Goal: Find contact information

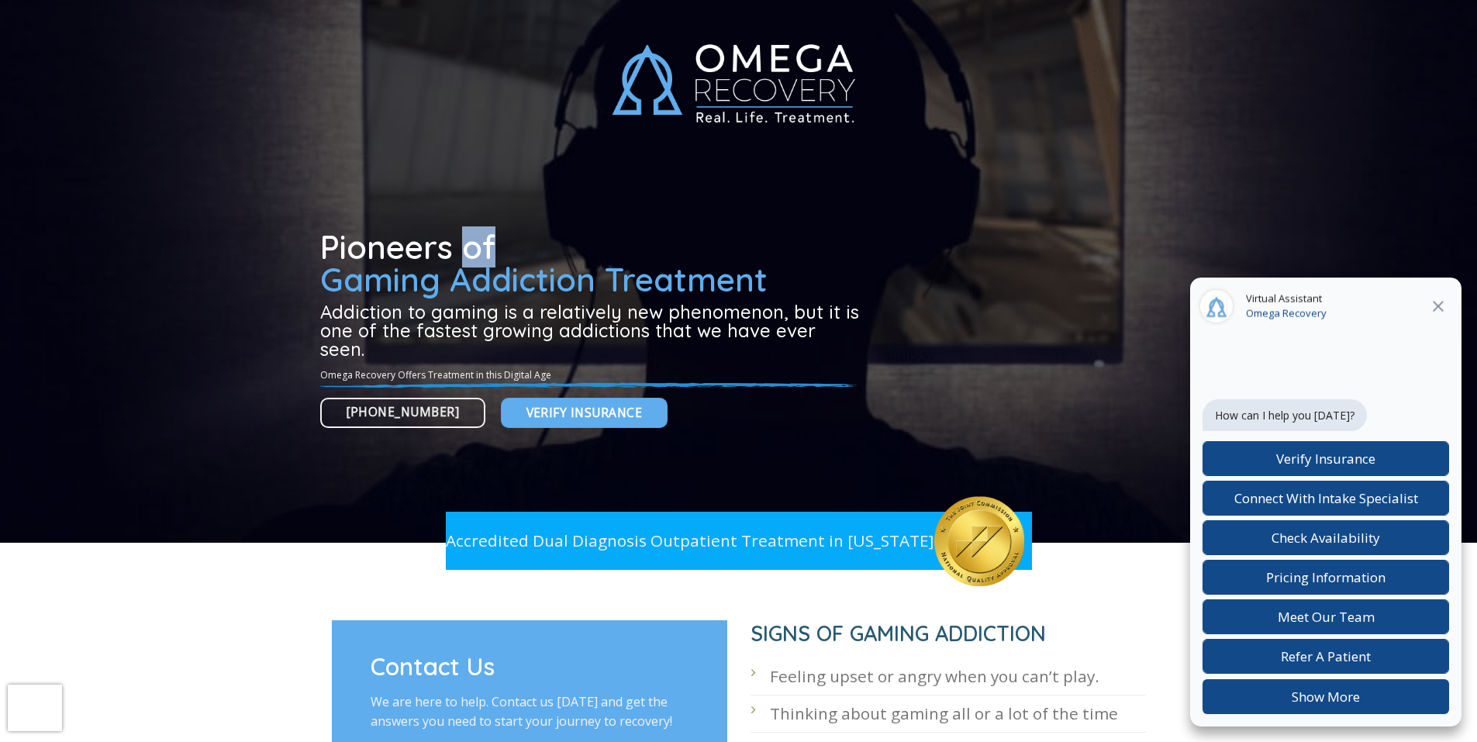
click at [468, 56] on div at bounding box center [739, 271] width 838 height 543
click at [468, 57] on div at bounding box center [739, 271] width 838 height 543
click at [469, 57] on div at bounding box center [739, 271] width 838 height 543
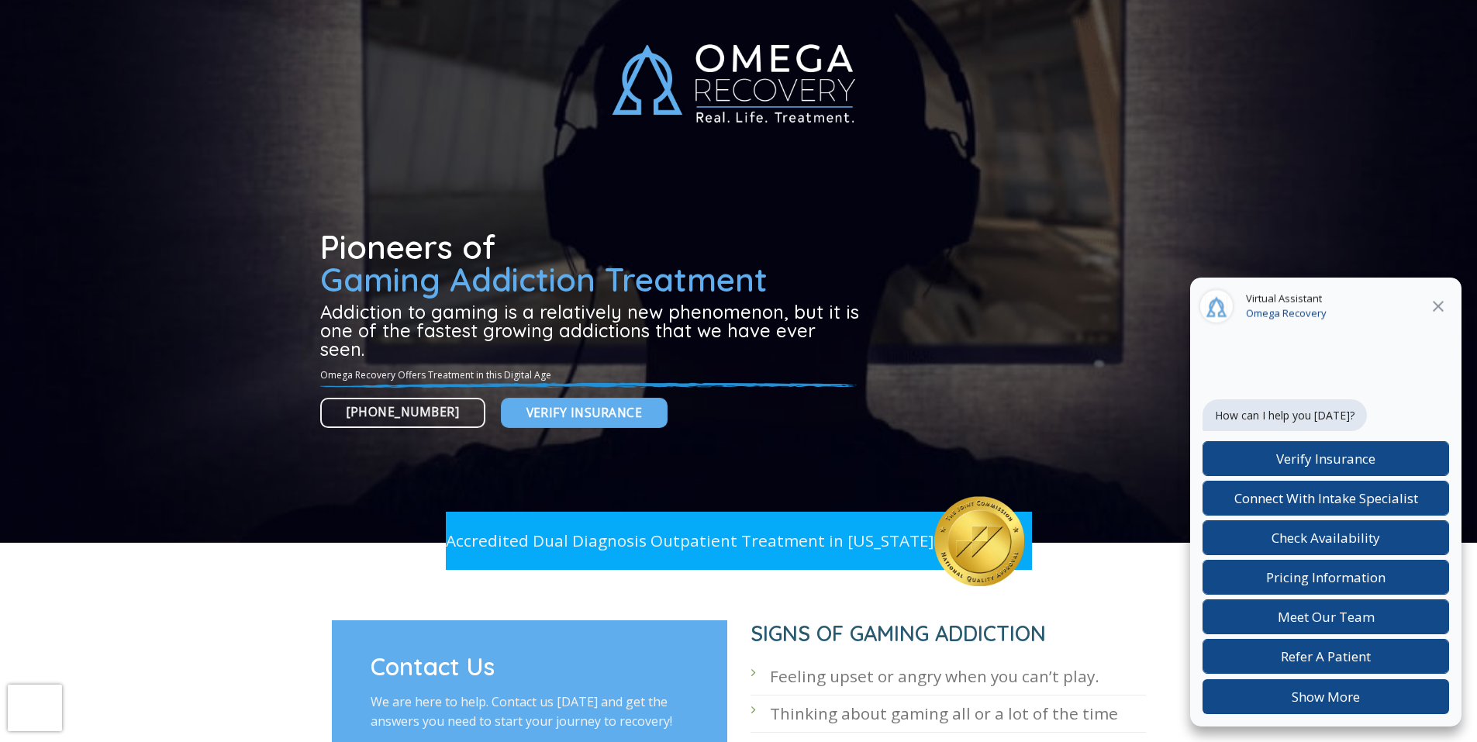
click at [468, 57] on div at bounding box center [739, 271] width 838 height 543
click at [469, 57] on div at bounding box center [739, 271] width 838 height 543
click at [468, 57] on div at bounding box center [739, 271] width 838 height 543
click at [469, 57] on div at bounding box center [739, 271] width 838 height 543
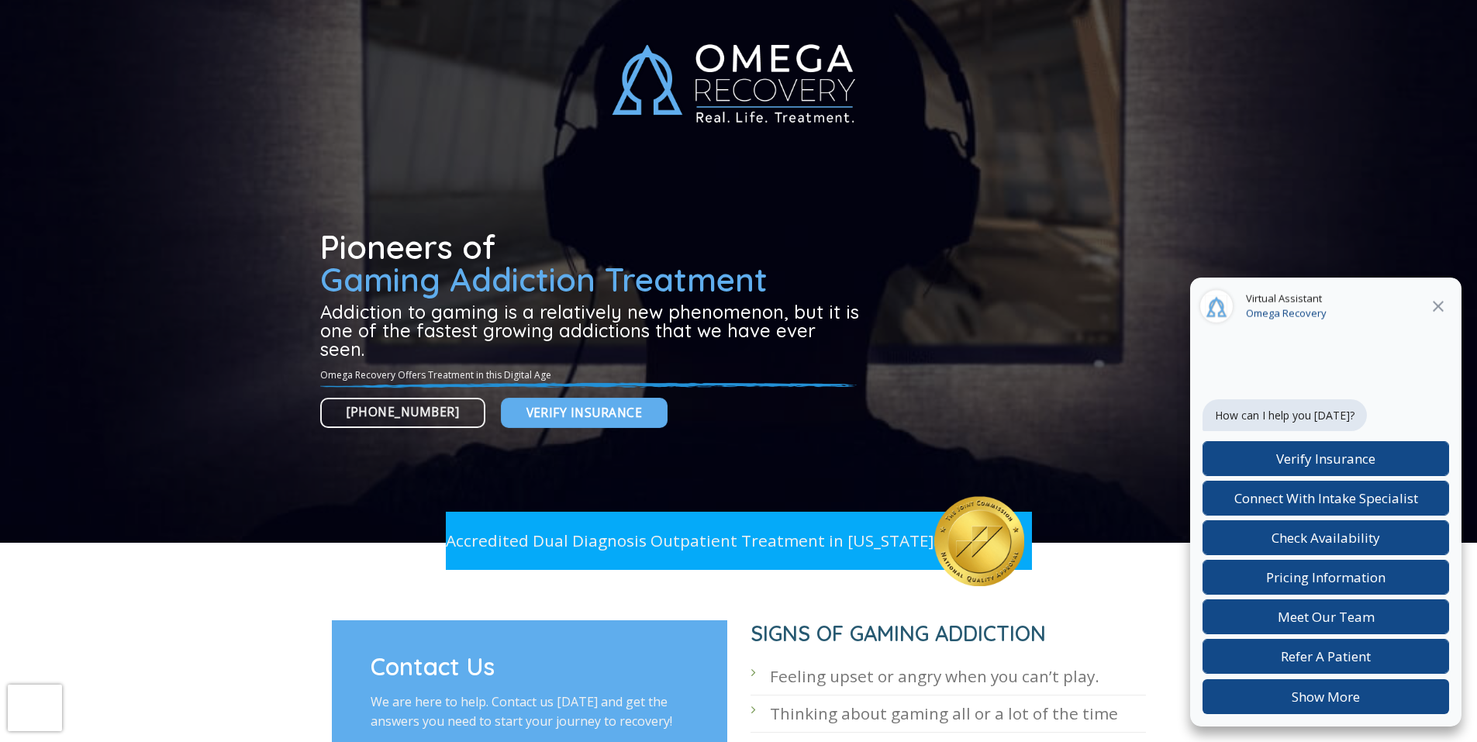
click at [469, 57] on div at bounding box center [739, 271] width 838 height 543
click at [412, 496] on div at bounding box center [739, 271] width 838 height 543
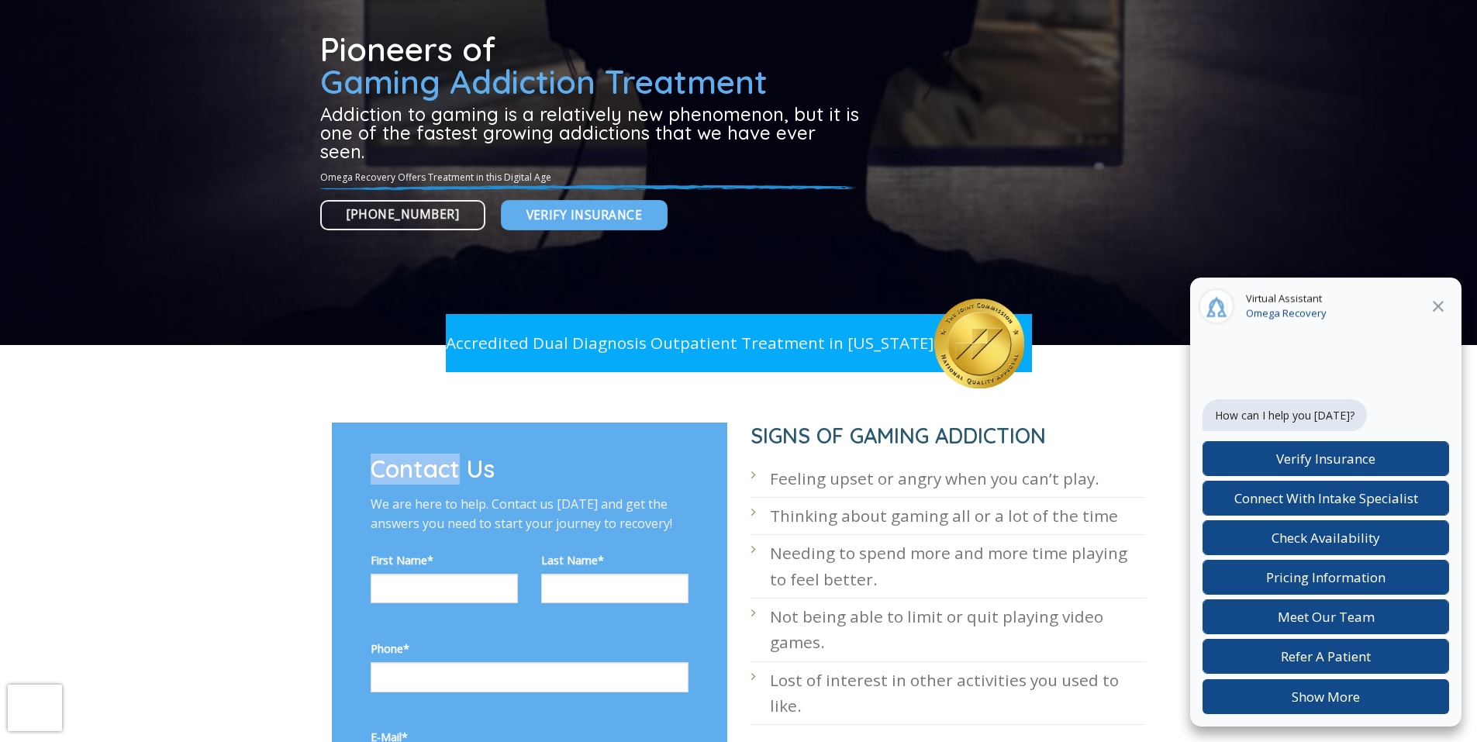
click at [412, 496] on p "We are here to help. Contact us [DATE] and get the answers you need to start yo…" at bounding box center [530, 515] width 318 height 40
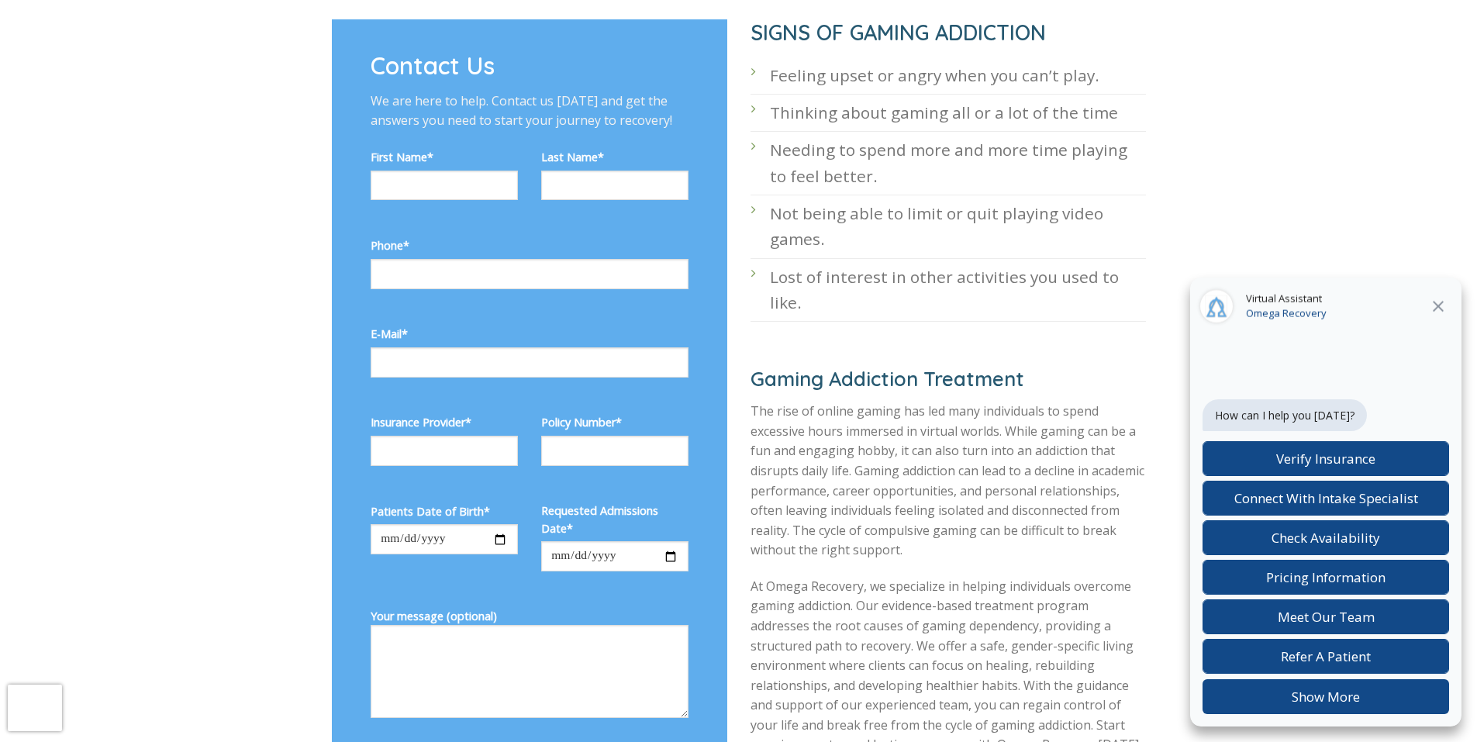
scroll to position [667, 0]
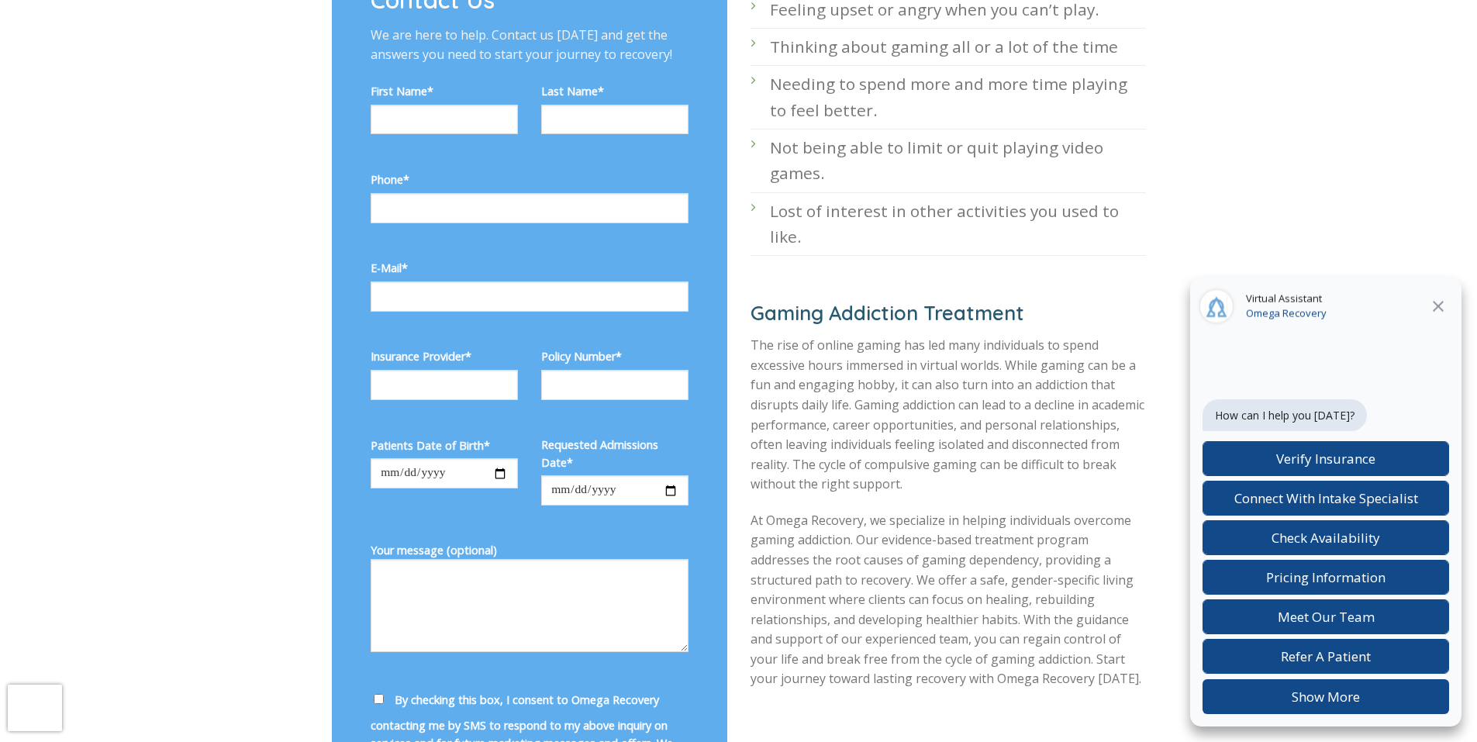
click at [703, 150] on div "Contact Us We are here to help. Contact us [DATE] and get the answers you need …" at bounding box center [530, 396] width 396 height 886
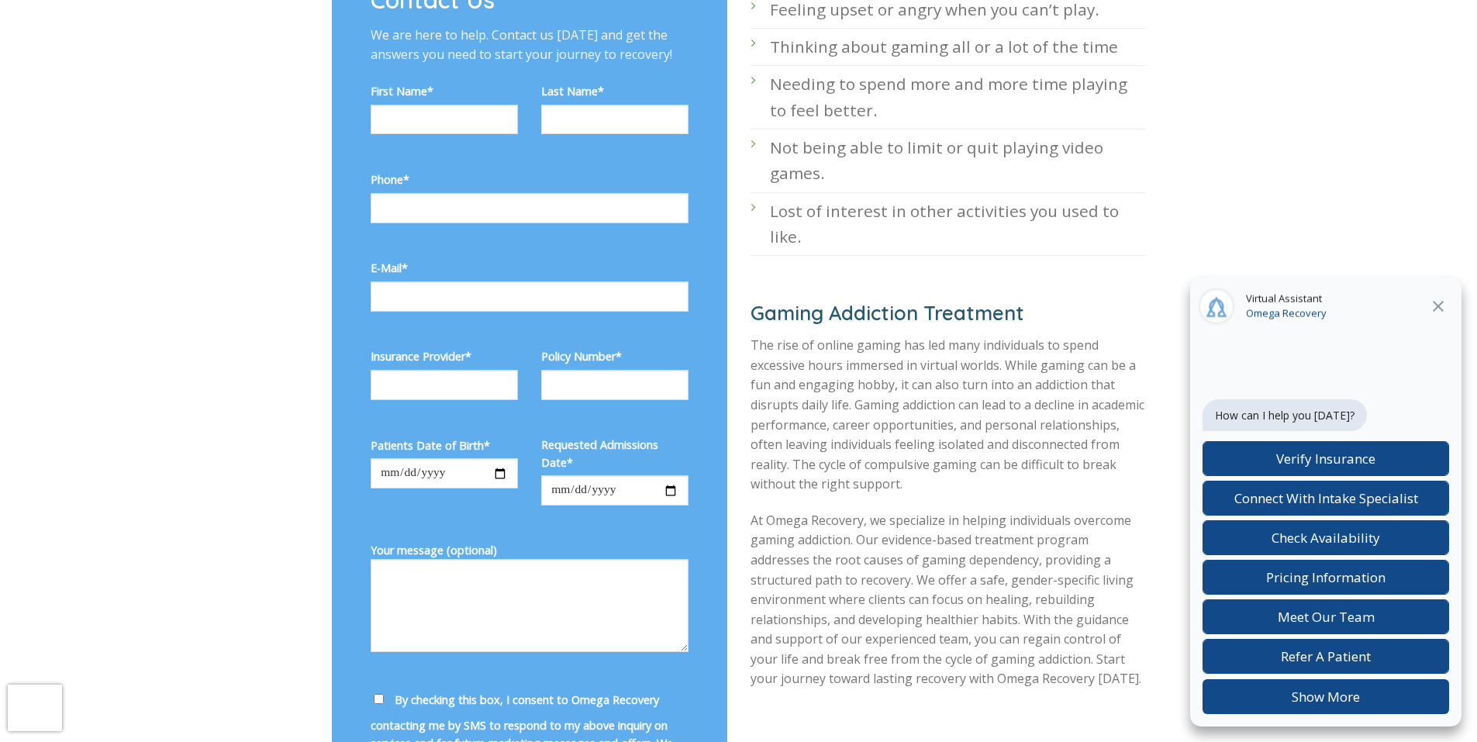
click at [703, 150] on div "Contact Us We are here to help. Contact us [DATE] and get the answers you need …" at bounding box center [530, 396] width 396 height 886
click at [623, 391] on input "Contact form" at bounding box center [614, 385] width 147 height 30
click at [624, 396] on input "Contact form" at bounding box center [614, 385] width 147 height 30
click at [703, 150] on div "Contact Us We are here to help. Contact us [DATE] and get the answers you need …" at bounding box center [530, 396] width 396 height 886
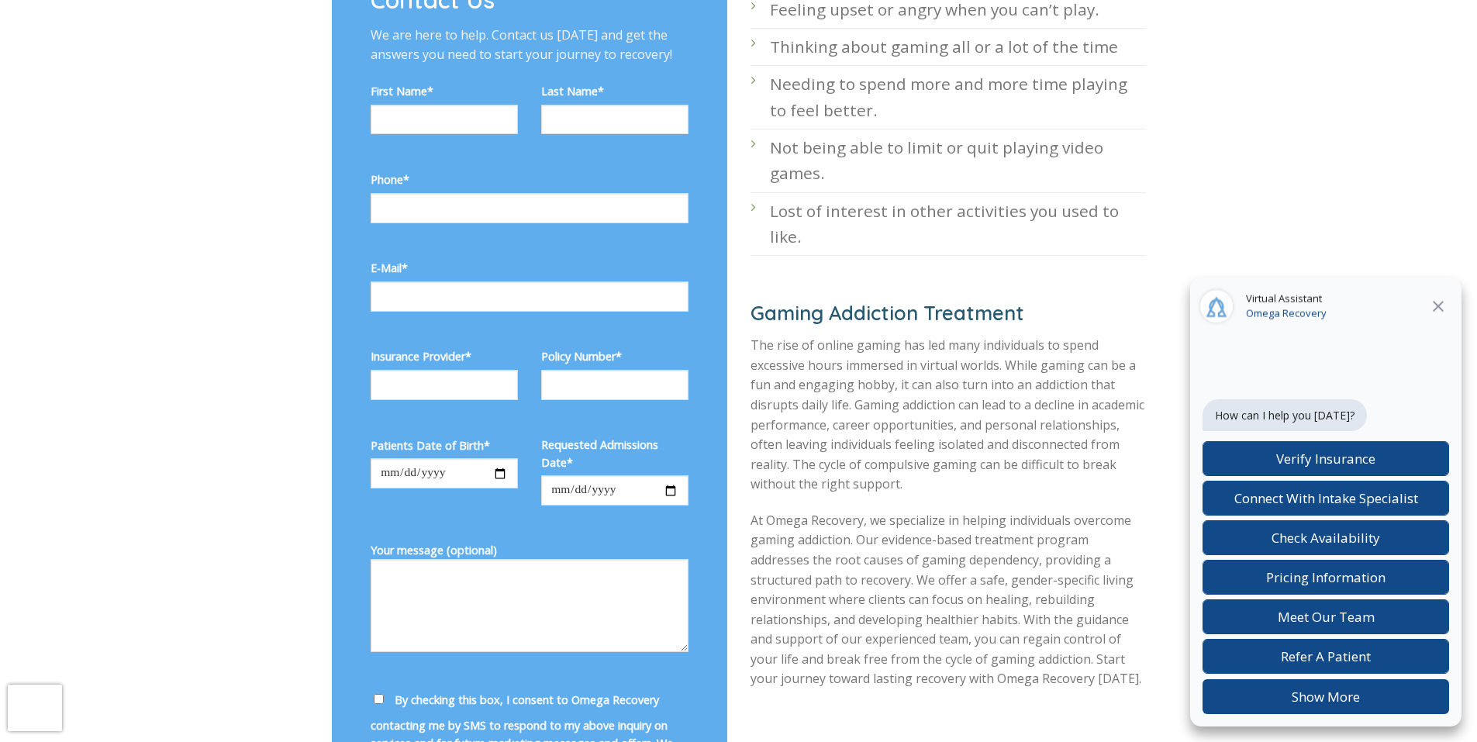
click at [703, 150] on div "Contact Us We are here to help. Contact us [DATE] and get the answers you need …" at bounding box center [530, 396] width 396 height 886
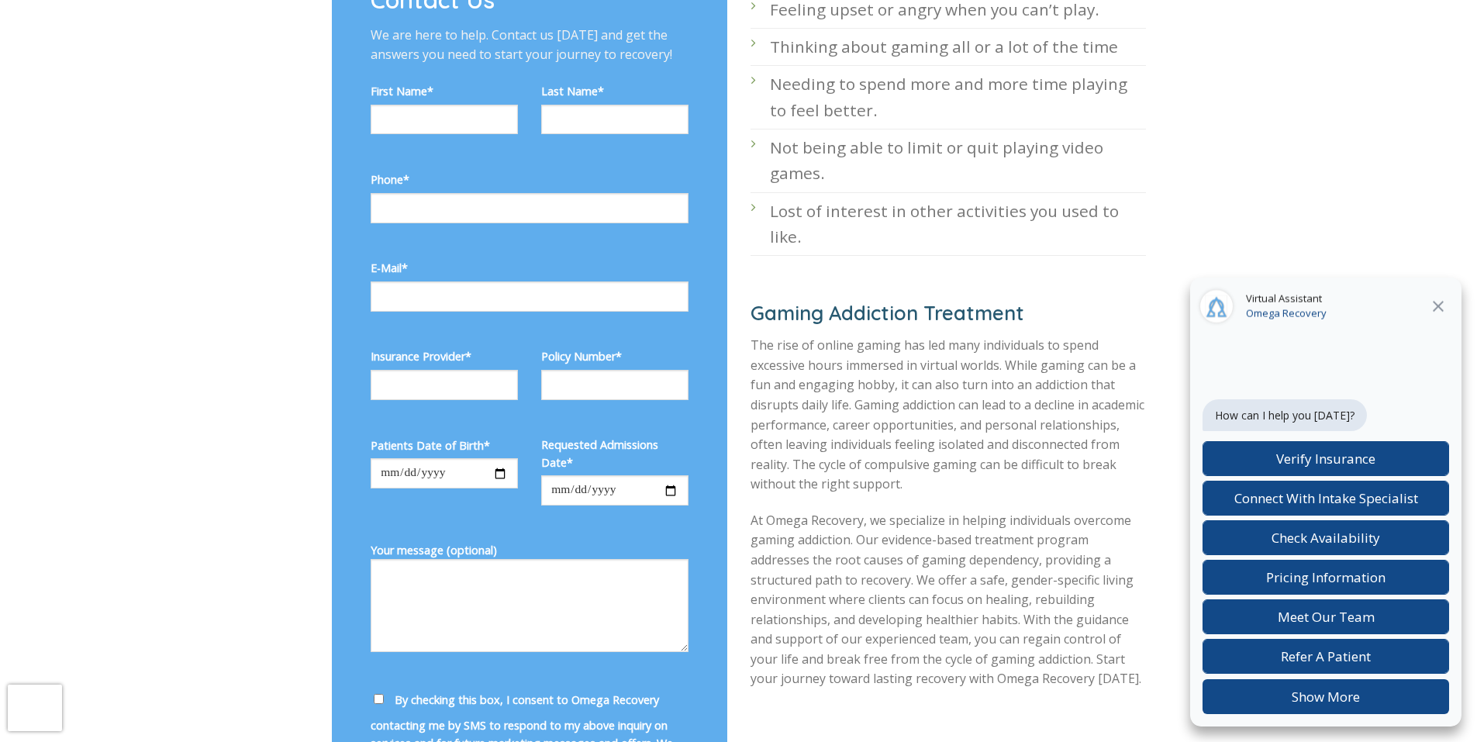
click at [703, 150] on div "Contact Us We are here to help. Contact us [DATE] and get the answers you need …" at bounding box center [530, 396] width 396 height 886
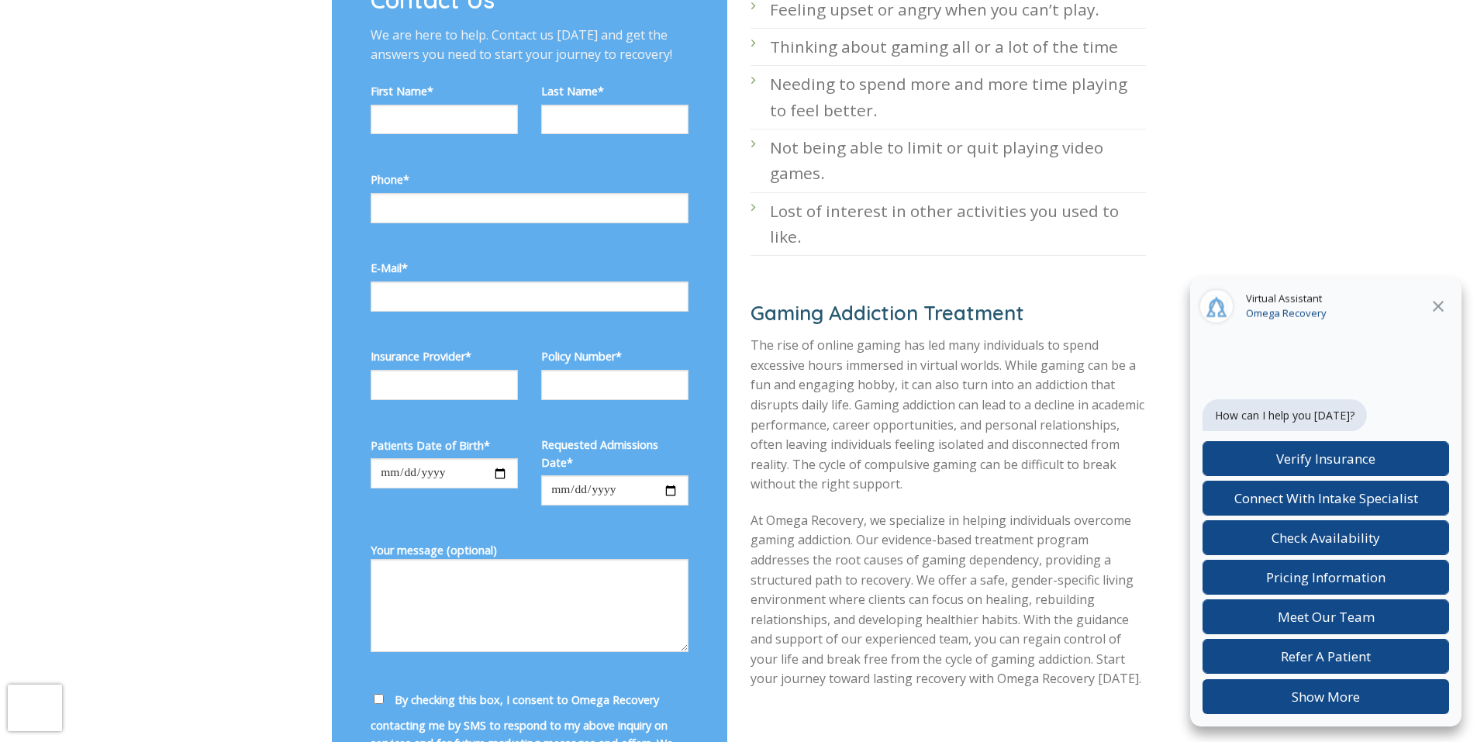
click at [703, 150] on div "Contact Us We are here to help. Contact us [DATE] and get the answers you need …" at bounding box center [530, 396] width 396 height 886
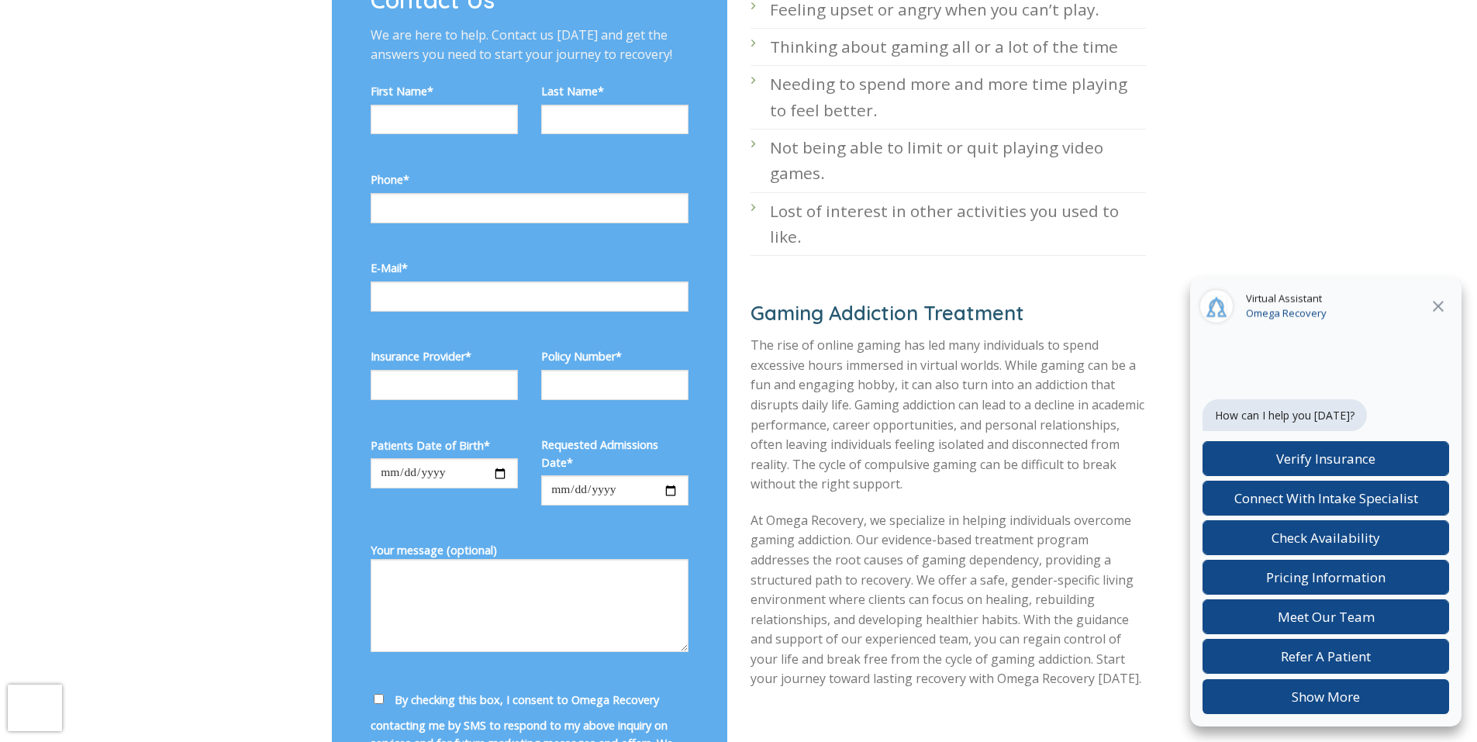
click at [703, 150] on div "Contact Us We are here to help. Contact us [DATE] and get the answers you need …" at bounding box center [530, 396] width 396 height 886
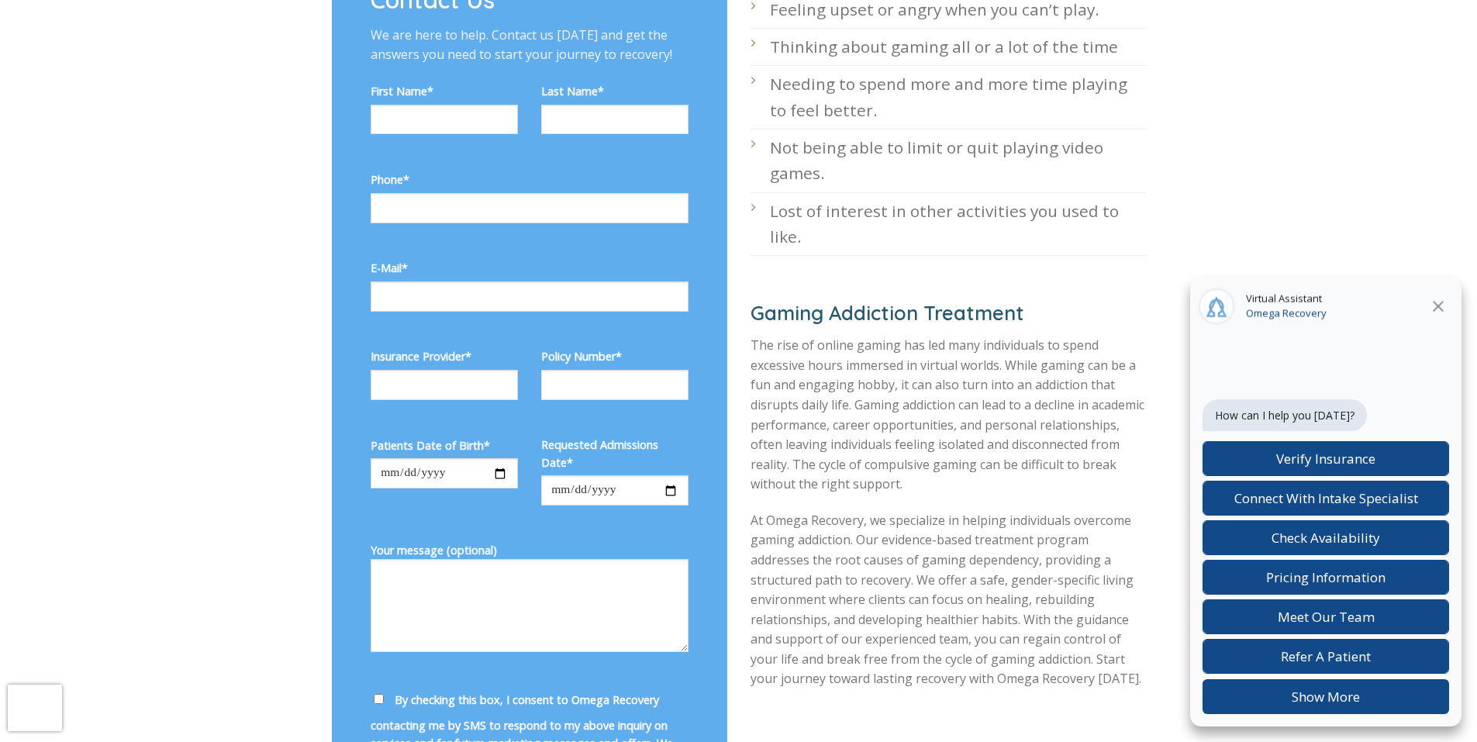
click at [703, 150] on div "Contact Us We are here to help. Contact us [DATE] and get the answers you need …" at bounding box center [530, 396] width 396 height 886
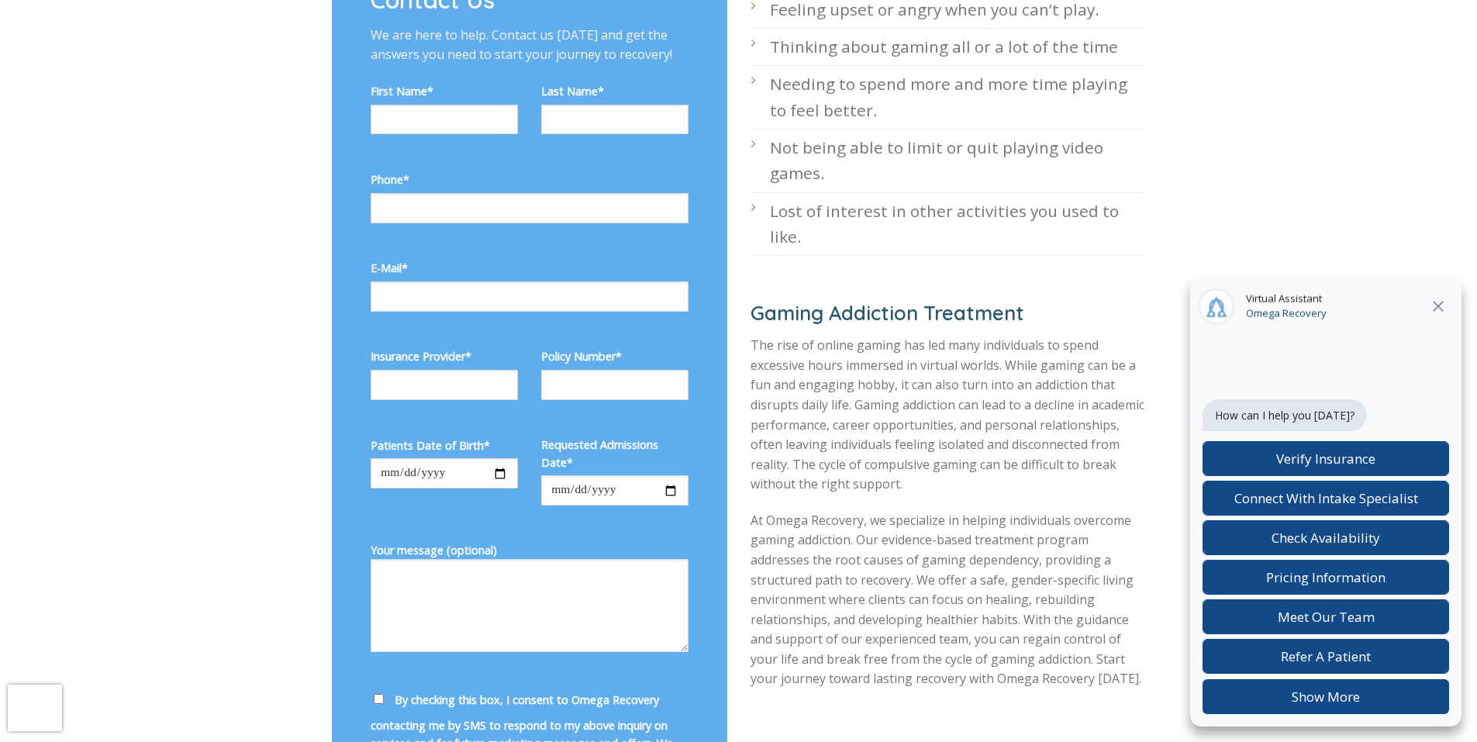
click at [703, 150] on div "Contact Us We are here to help. Contact us [DATE] and get the answers you need …" at bounding box center [530, 396] width 396 height 886
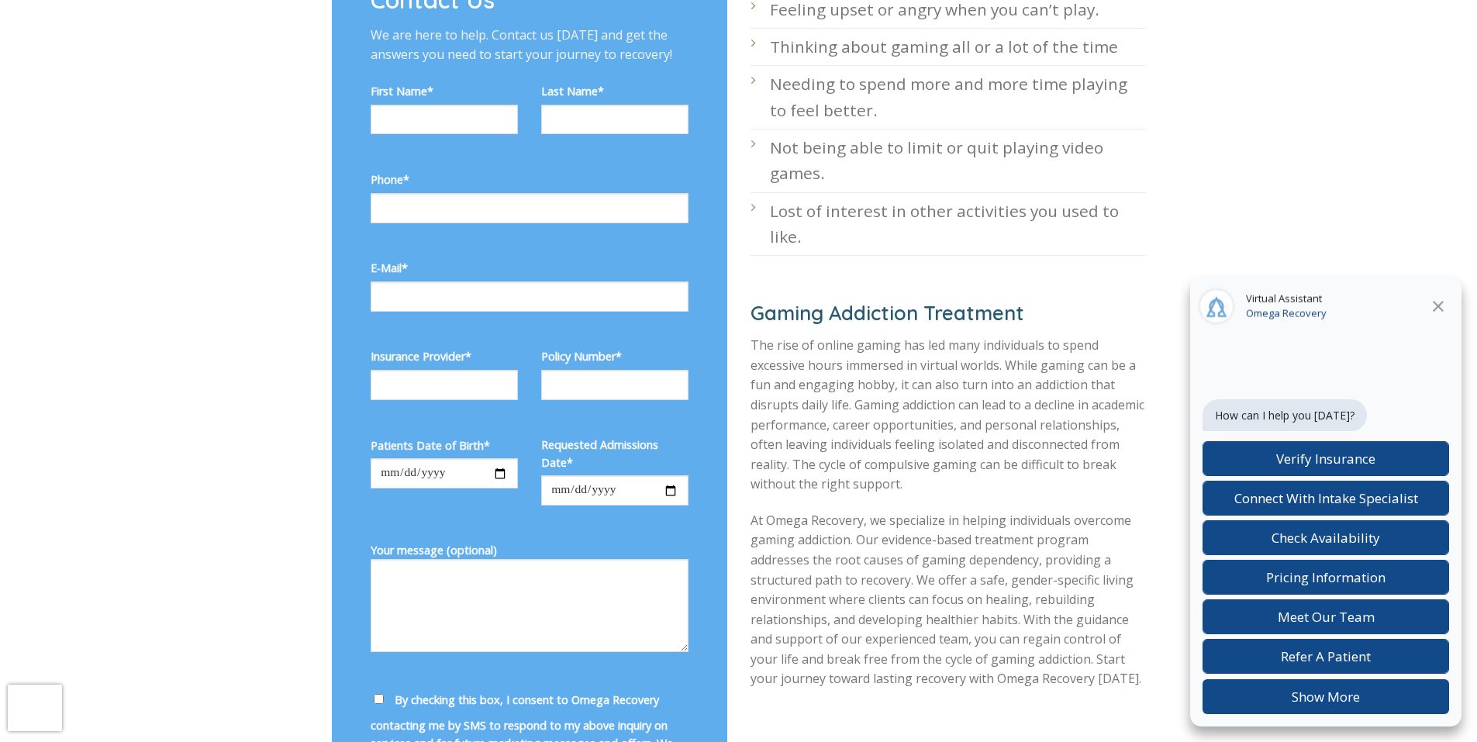
click at [703, 150] on div "Contact Us We are here to help. Contact us [DATE] and get the answers you need …" at bounding box center [530, 396] width 396 height 886
click at [344, 146] on div "Contact Us We are here to help. Contact us [DATE] and get the answers you need …" at bounding box center [530, 396] width 396 height 886
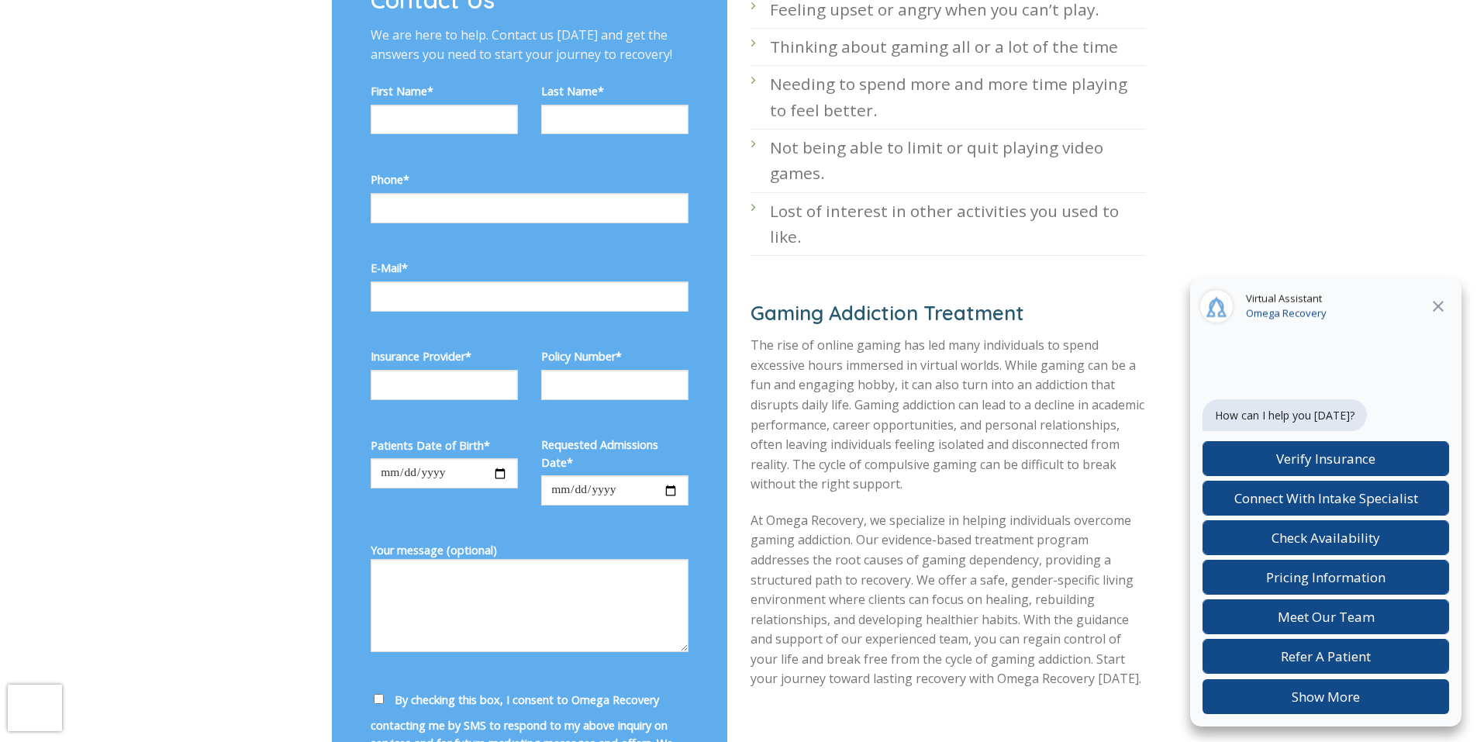
click at [344, 145] on div "Contact Us We are here to help. Contact us [DATE] and get the answers you need …" at bounding box center [530, 396] width 396 height 886
click at [344, 146] on div "Contact Us We are here to help. Contact us [DATE] and get the answers you need …" at bounding box center [530, 396] width 396 height 886
click at [345, 146] on div "Contact Us We are here to help. Contact us [DATE] and get the answers you need …" at bounding box center [530, 396] width 396 height 886
click at [344, 146] on div "Contact Us We are here to help. Contact us [DATE] and get the answers you need …" at bounding box center [530, 396] width 396 height 886
click at [344, 145] on div "Contact Us We are here to help. Contact us [DATE] and get the answers you need …" at bounding box center [530, 396] width 396 height 886
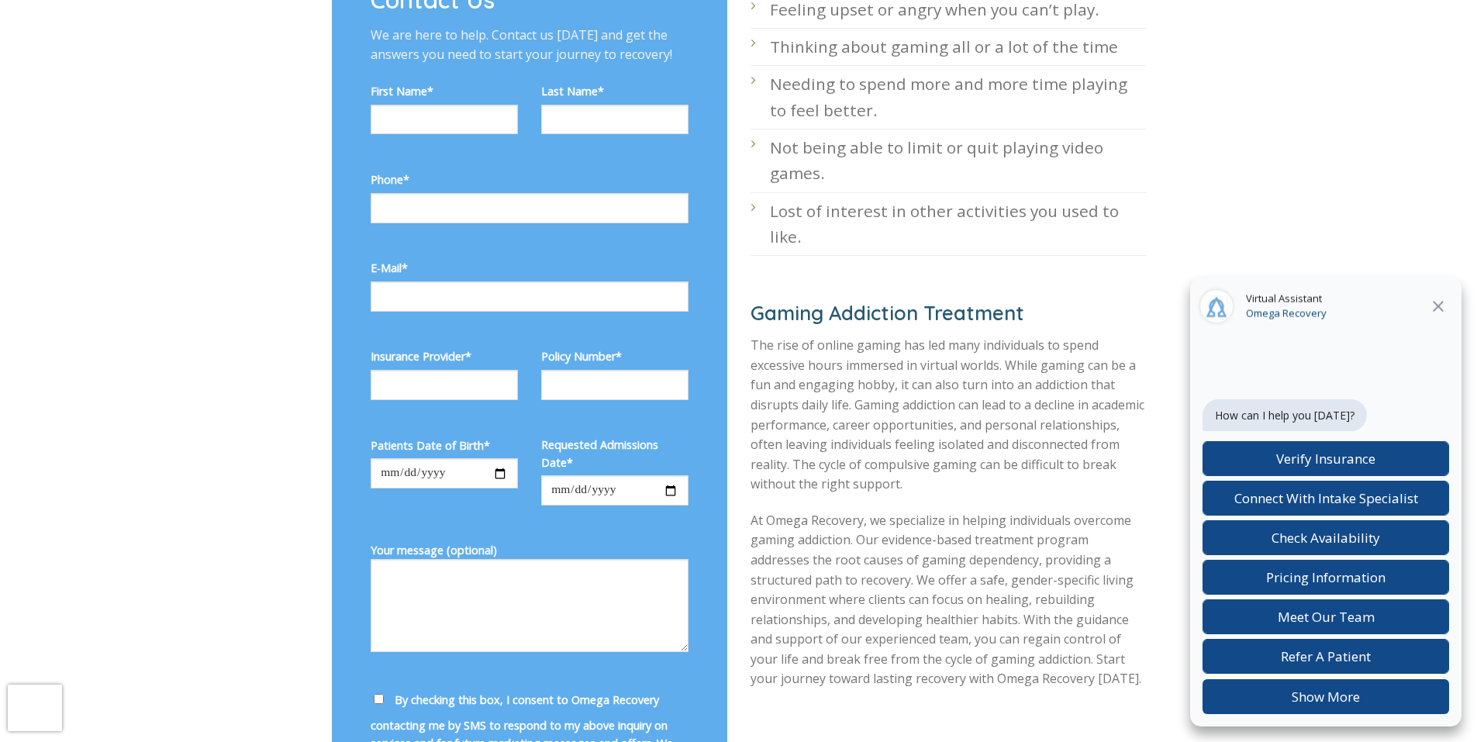
click at [344, 145] on div "Contact Us We are here to help. Contact us [DATE] and get the answers you need …" at bounding box center [530, 396] width 396 height 886
click at [345, 146] on div "Contact Us We are here to help. Contact us [DATE] and get the answers you need …" at bounding box center [530, 396] width 396 height 886
click at [344, 146] on div "Contact Us We are here to help. Contact us [DATE] and get the answers you need …" at bounding box center [530, 396] width 396 height 886
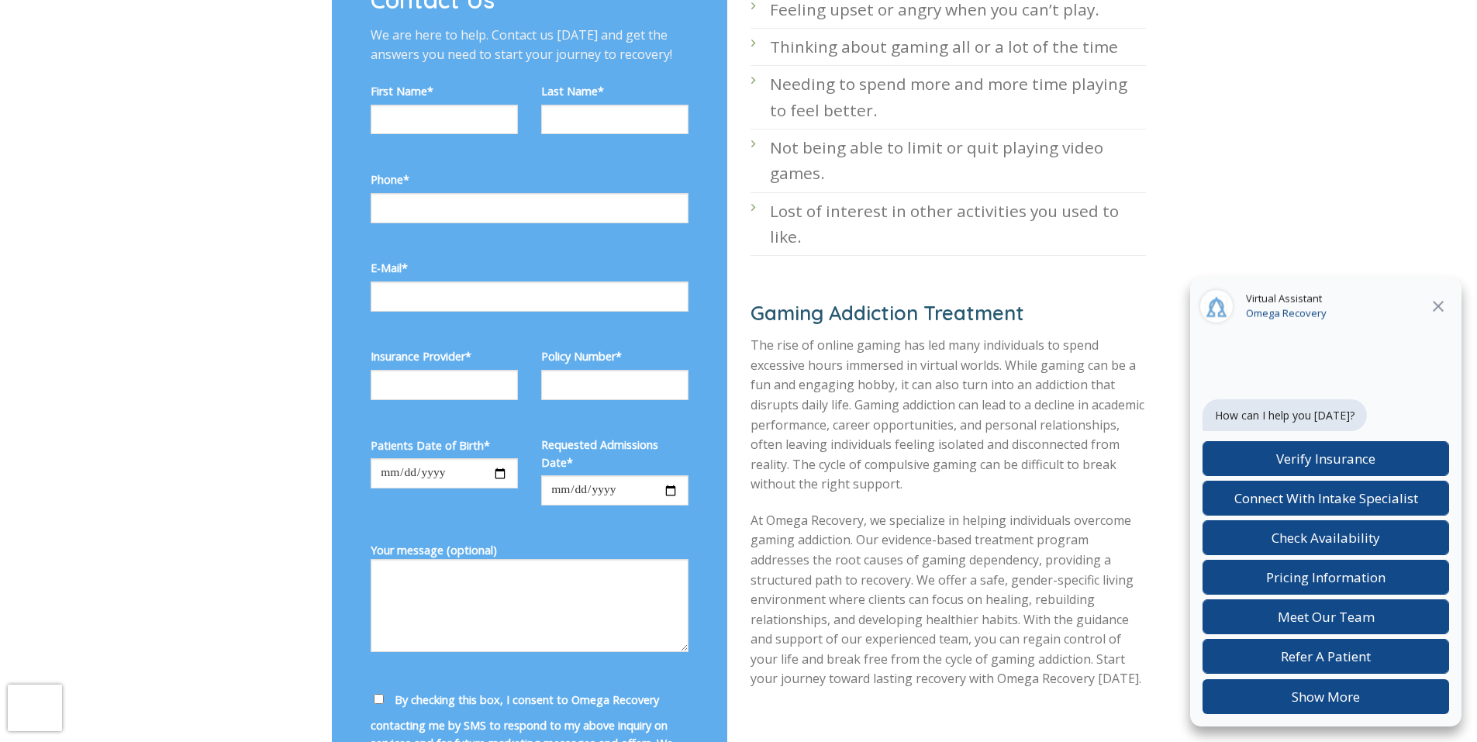
click at [345, 145] on div "Contact Us We are here to help. Contact us [DATE] and get the answers you need …" at bounding box center [530, 396] width 396 height 886
click at [344, 146] on div "Contact Us We are here to help. Contact us [DATE] and get the answers you need …" at bounding box center [530, 396] width 396 height 886
click at [345, 145] on div "Contact Us We are here to help. Contact us [DATE] and get the answers you need …" at bounding box center [530, 396] width 396 height 886
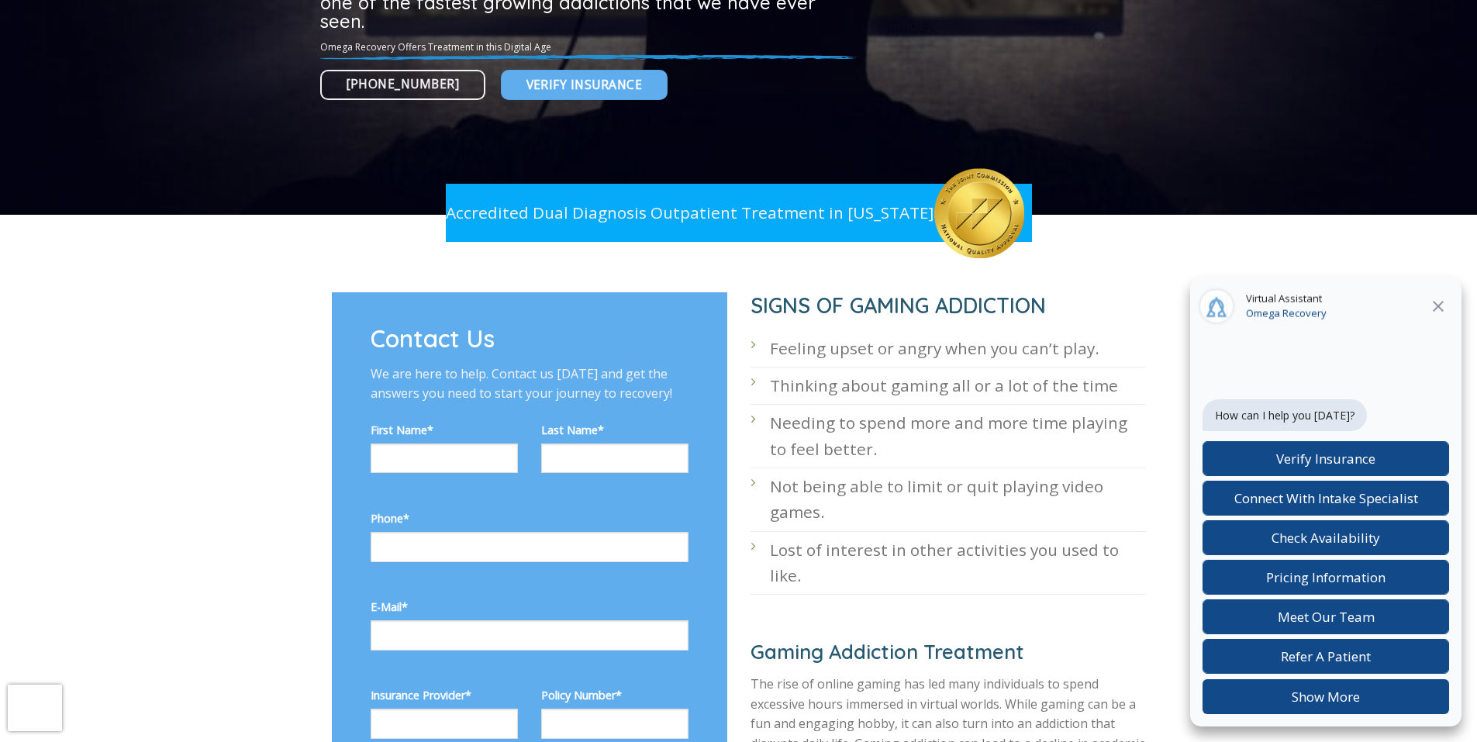
click at [412, 496] on div "First Name*" at bounding box center [444, 464] width 171 height 88
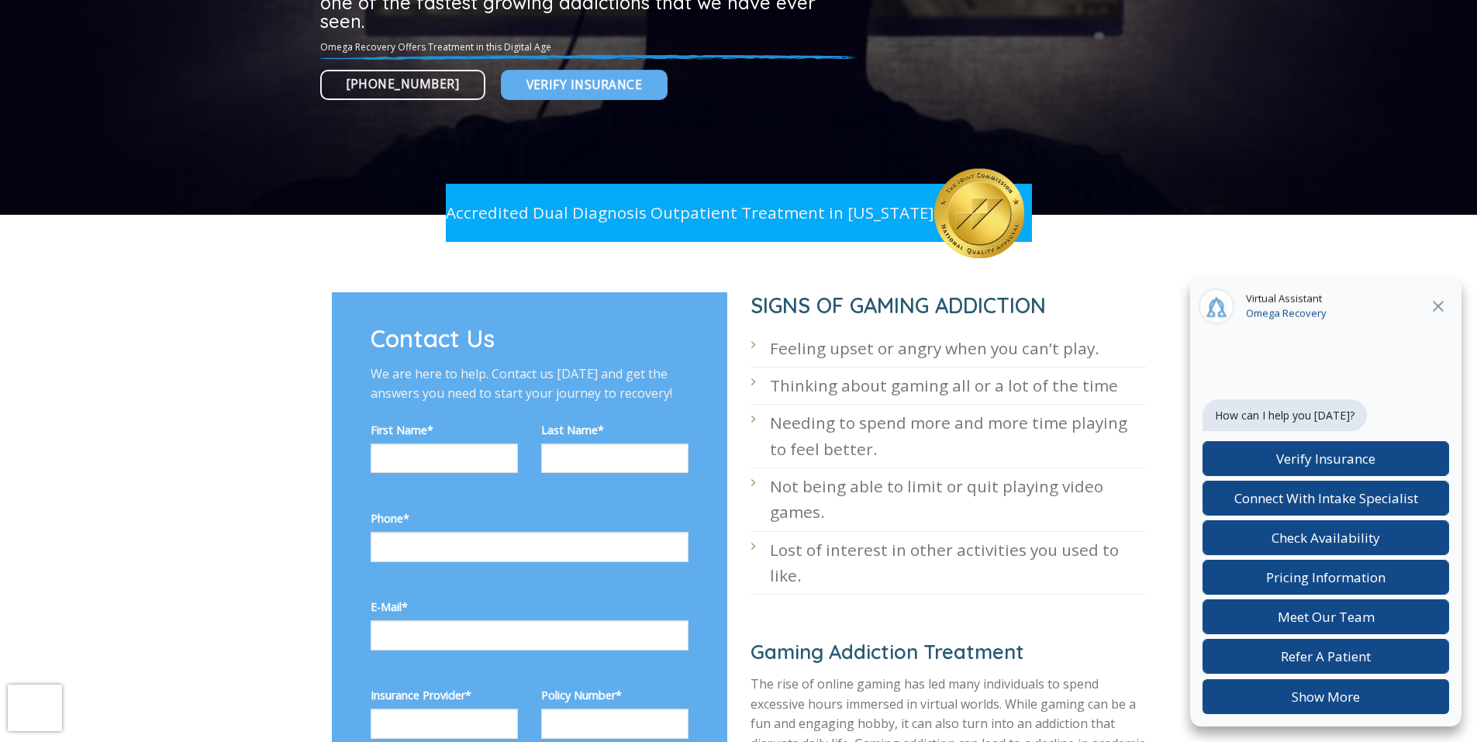
click at [441, 496] on div "First Name*" at bounding box center [444, 464] width 171 height 88
click at [412, 496] on div "First Name*" at bounding box center [444, 464] width 171 height 88
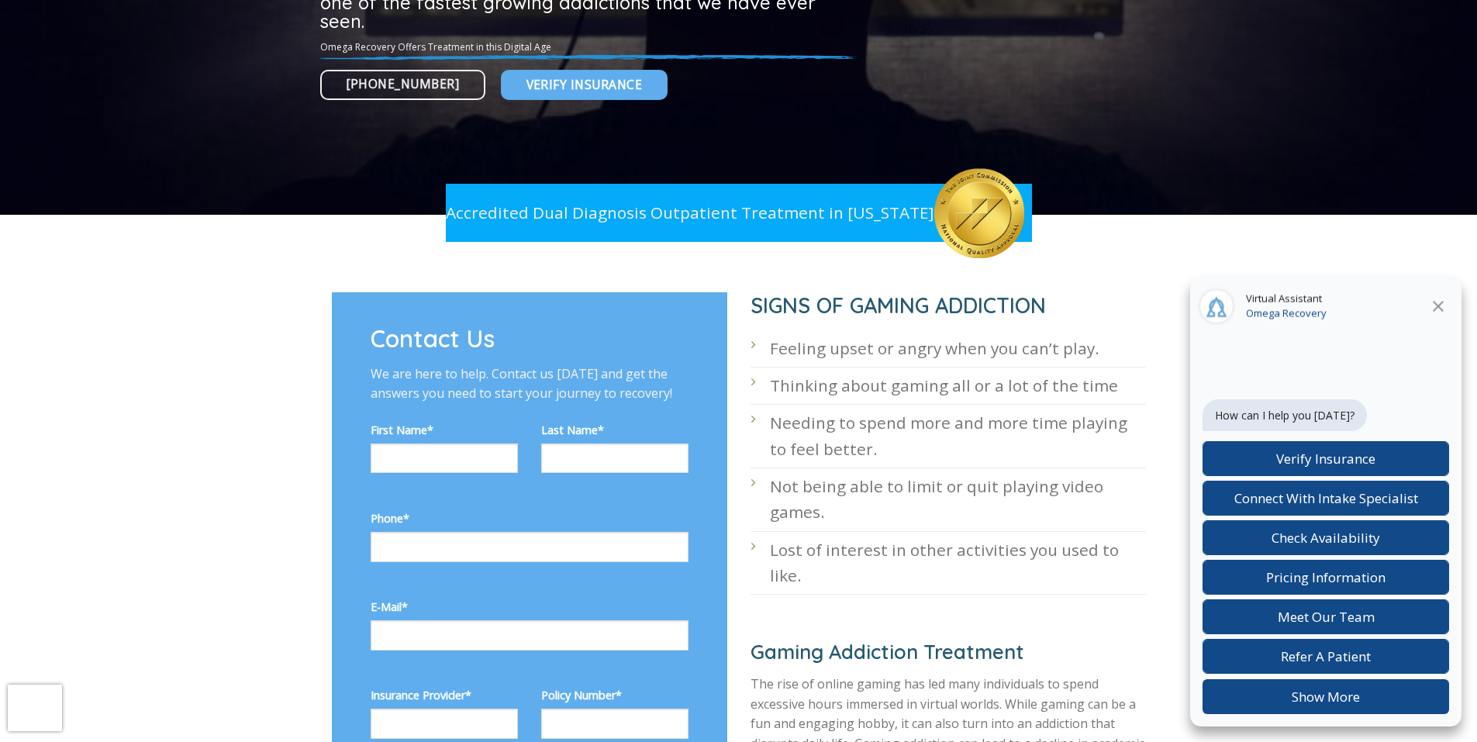
click at [412, 496] on div "First Name*" at bounding box center [444, 464] width 171 height 88
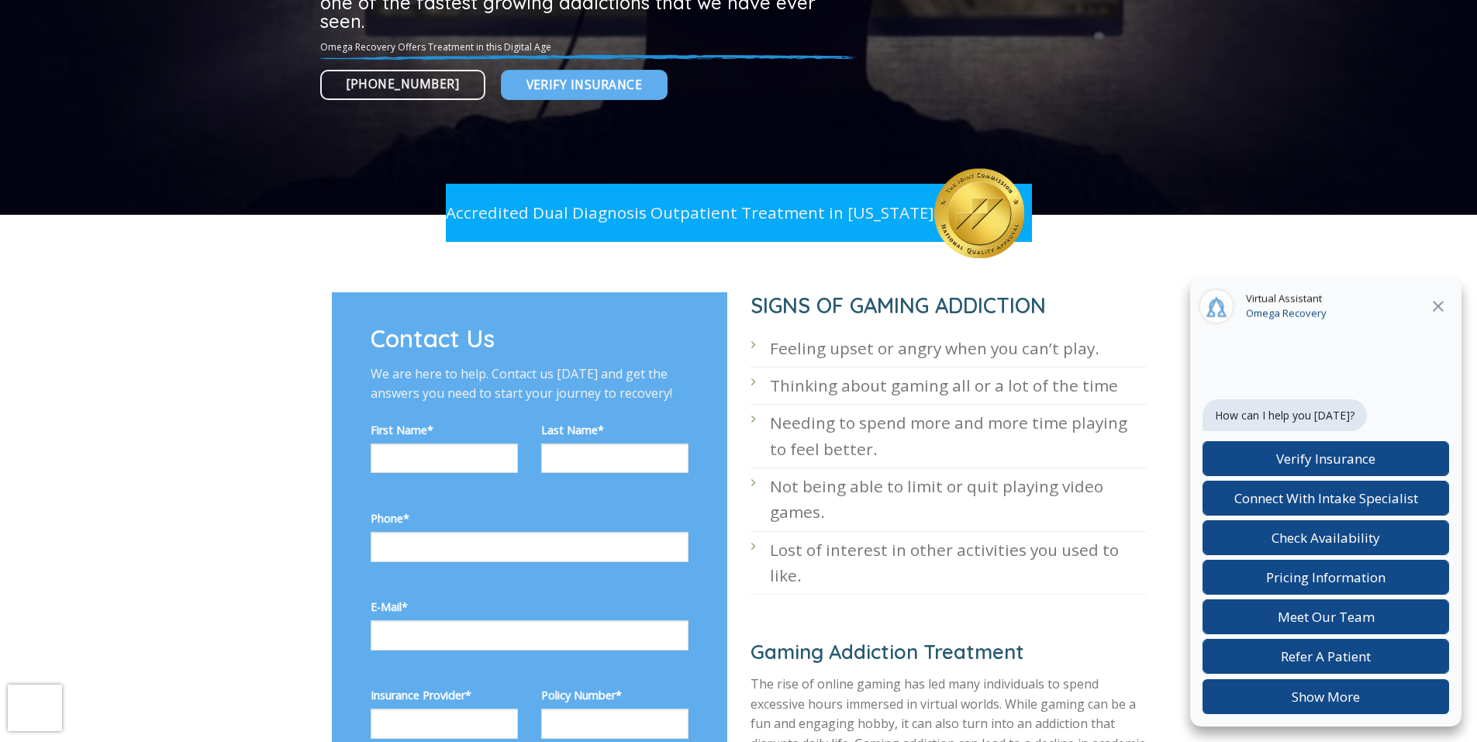
click at [442, 496] on div "First Name*" at bounding box center [444, 464] width 171 height 88
click at [443, 496] on div "First Name*" at bounding box center [444, 464] width 171 height 88
click at [442, 496] on div "First Name*" at bounding box center [444, 464] width 171 height 88
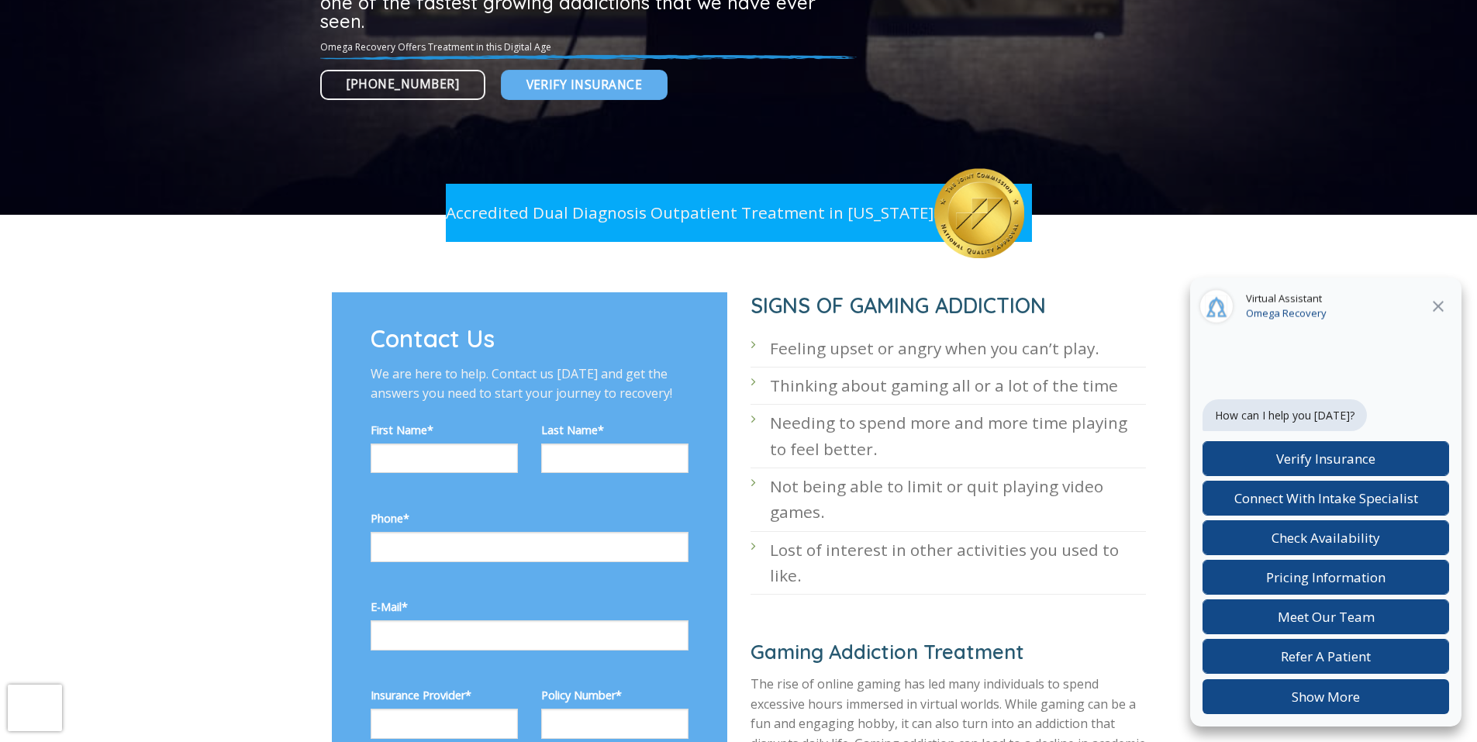
click at [443, 496] on div "First Name*" at bounding box center [444, 464] width 171 height 88
click at [442, 496] on div "First Name*" at bounding box center [444, 464] width 171 height 88
click at [443, 496] on div "First Name*" at bounding box center [444, 464] width 171 height 88
click at [444, 496] on div "First Name*" at bounding box center [444, 464] width 171 height 88
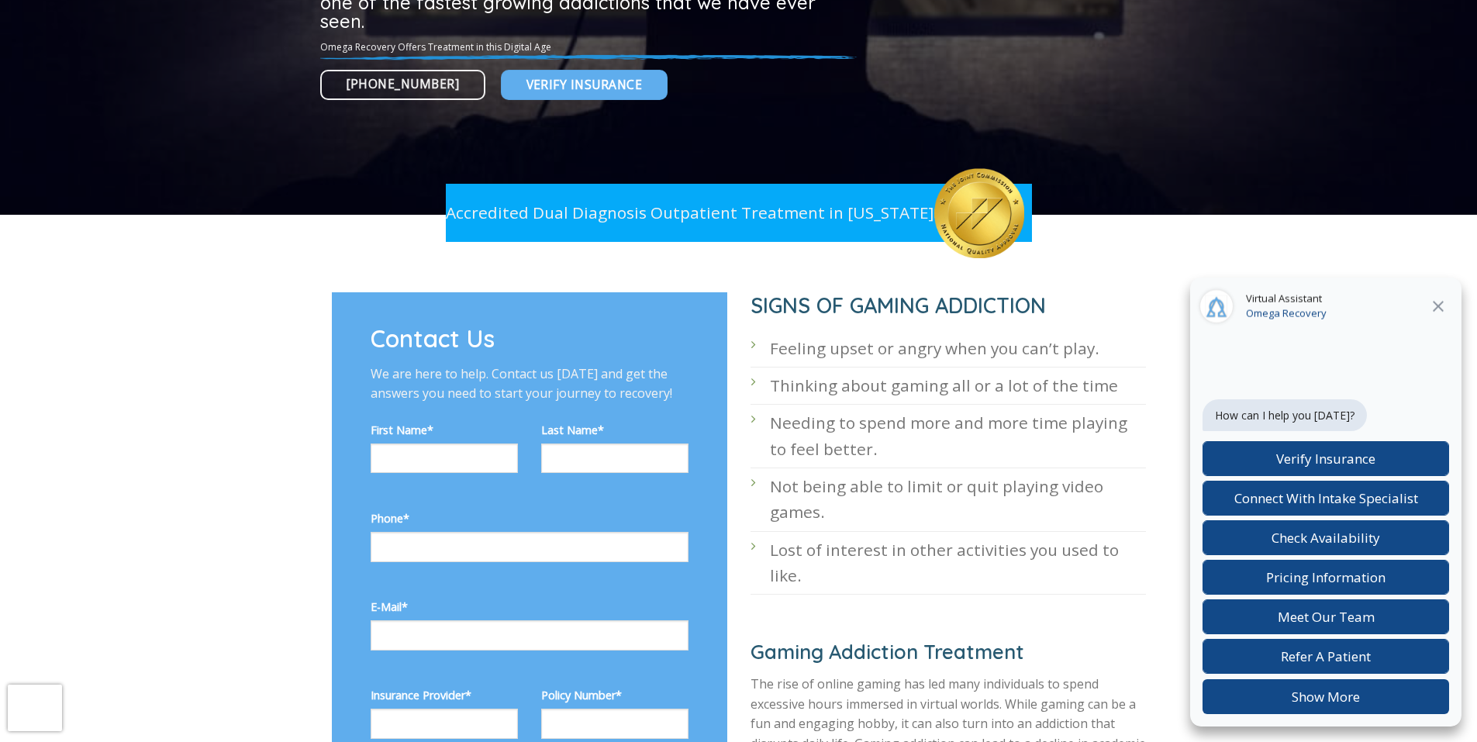
click at [443, 496] on div "First Name*" at bounding box center [444, 464] width 171 height 88
click at [412, 496] on div "First Name*" at bounding box center [444, 464] width 171 height 88
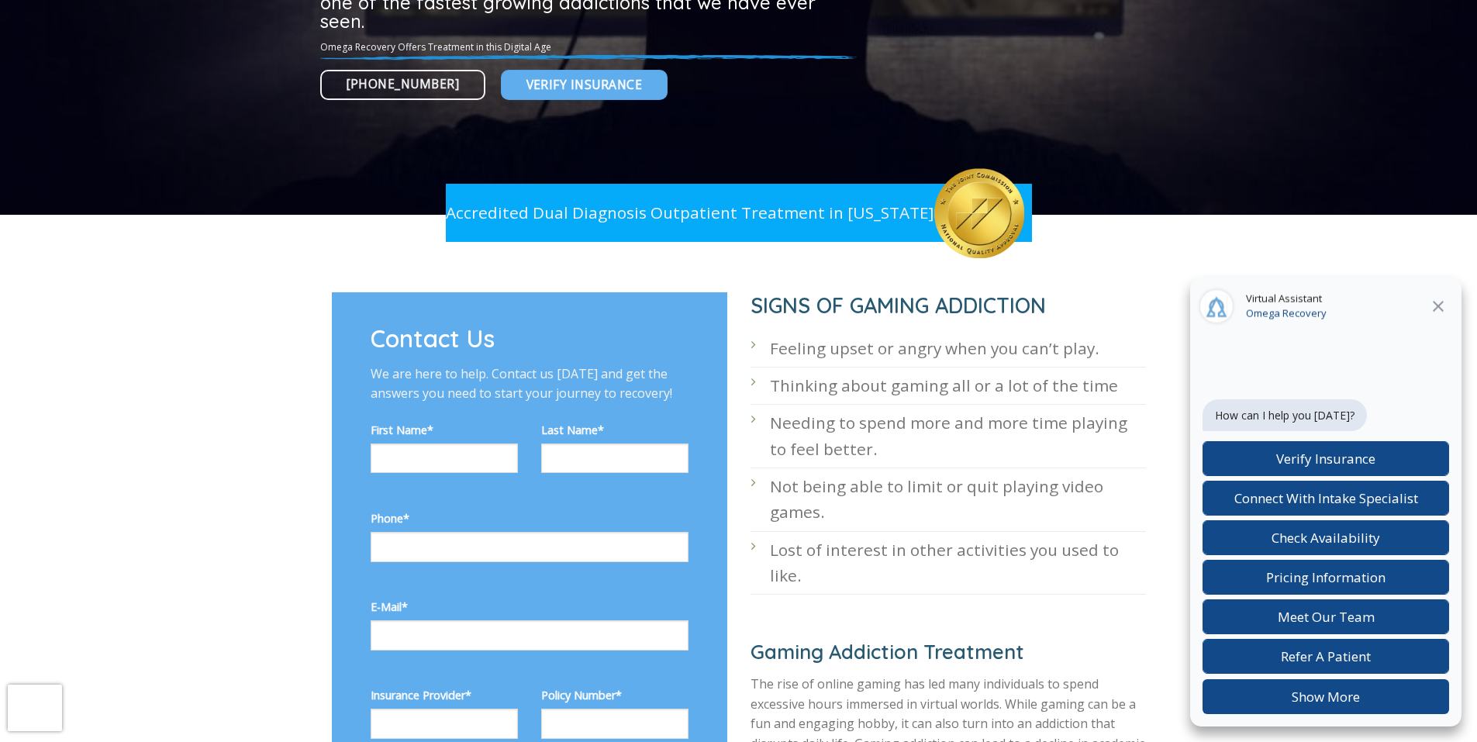
click at [412, 496] on div "First Name*" at bounding box center [444, 464] width 171 height 88
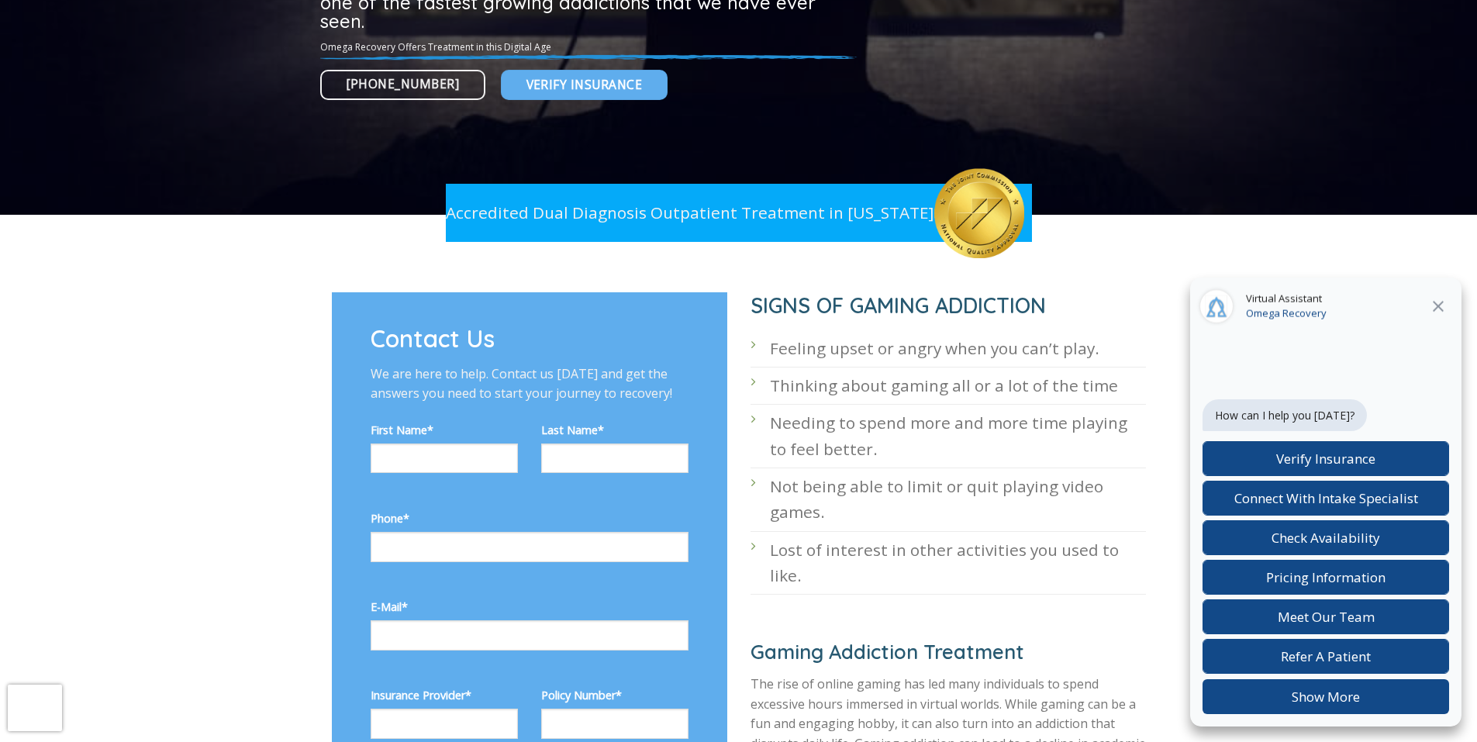
click at [412, 496] on div "First Name*" at bounding box center [444, 464] width 171 height 88
click at [441, 496] on div "First Name*" at bounding box center [444, 464] width 171 height 88
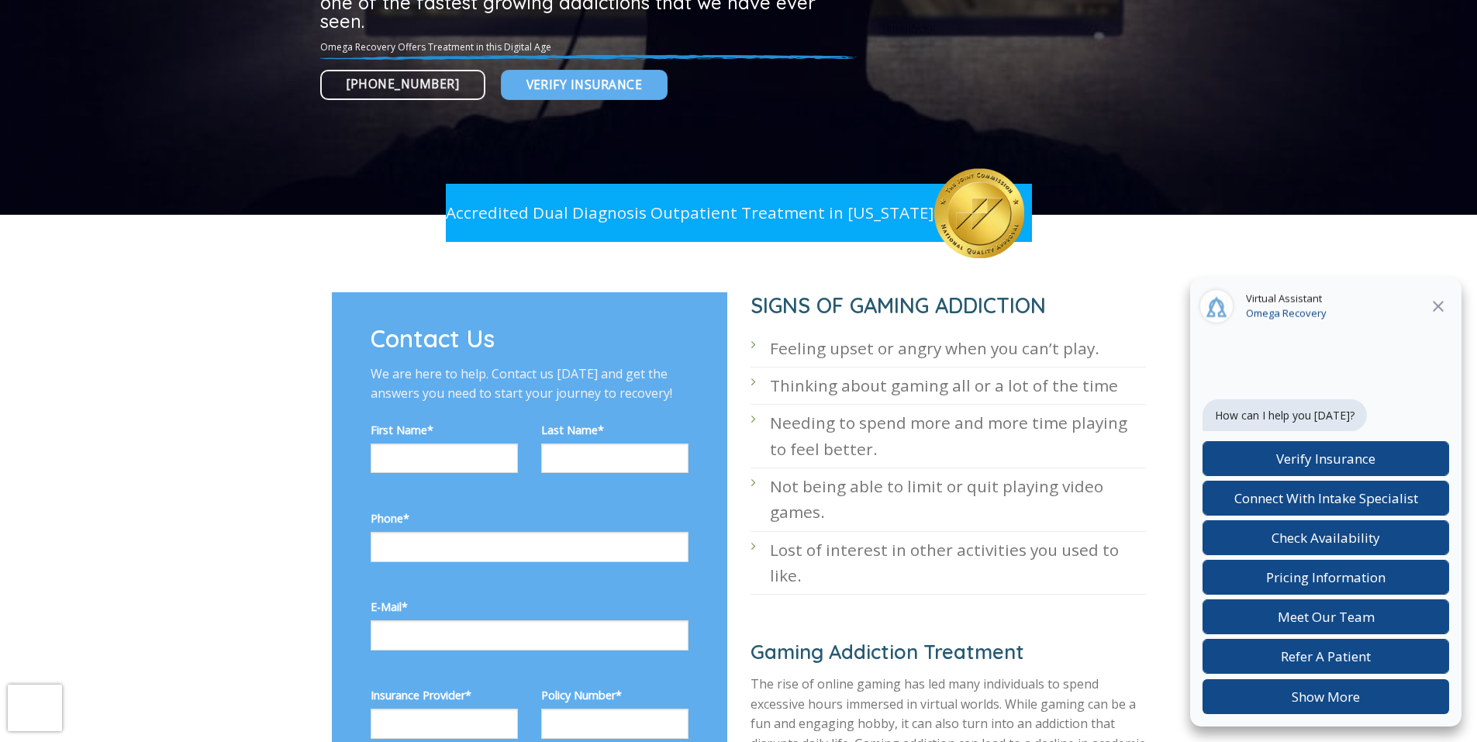
click at [441, 496] on div "First Name*" at bounding box center [444, 464] width 171 height 88
click at [442, 496] on div "First Name*" at bounding box center [444, 464] width 171 height 88
click at [412, 496] on div "First Name*" at bounding box center [444, 464] width 171 height 88
click at [441, 496] on div "First Name*" at bounding box center [444, 464] width 171 height 88
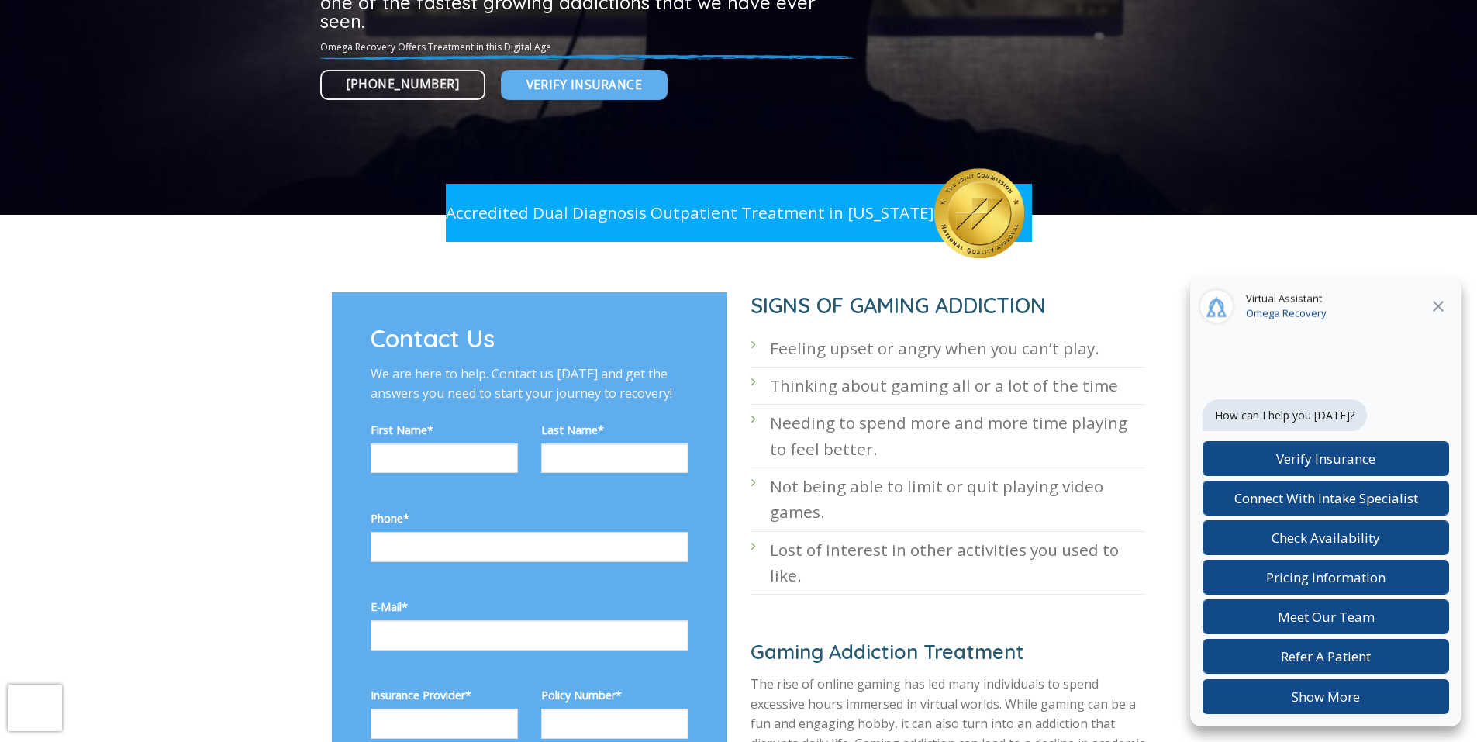
click at [443, 496] on div "First Name*" at bounding box center [444, 464] width 171 height 88
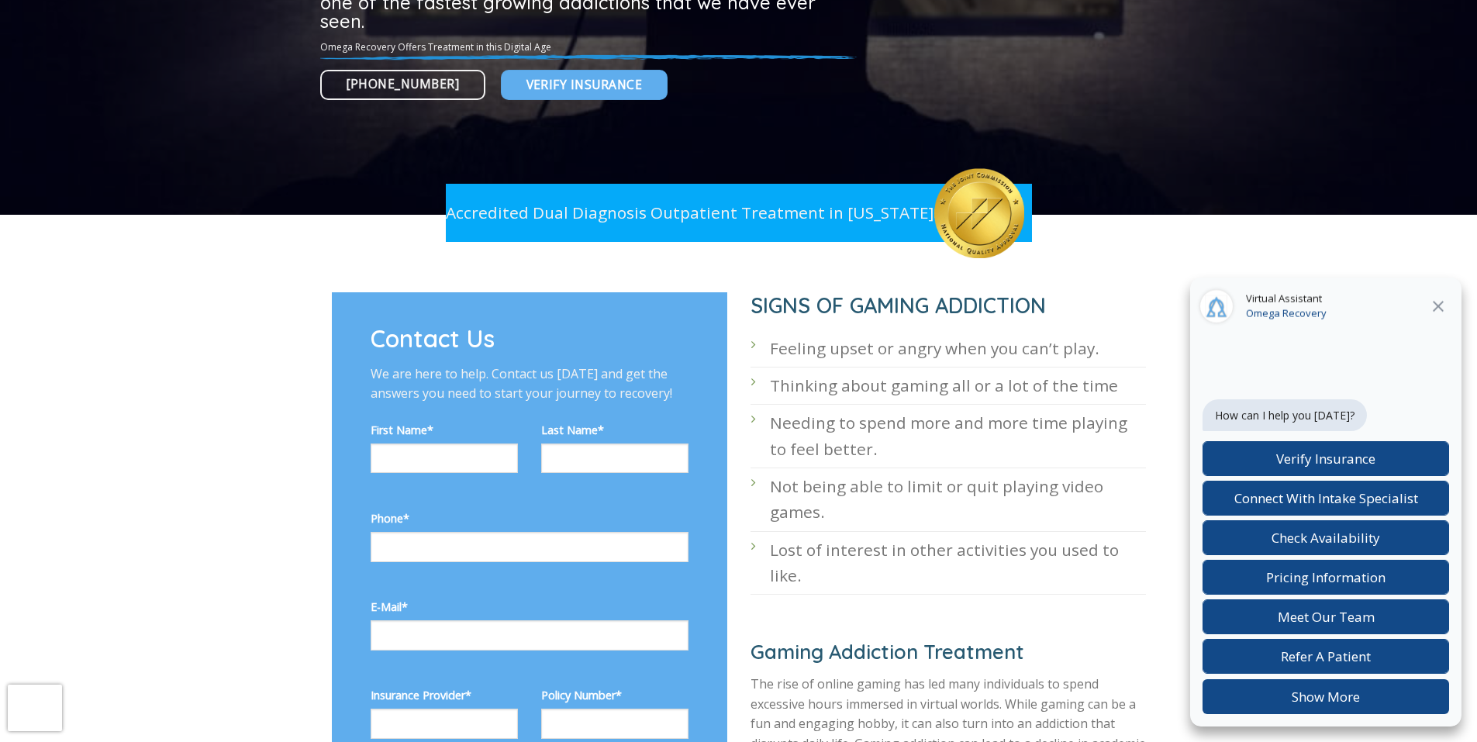
click
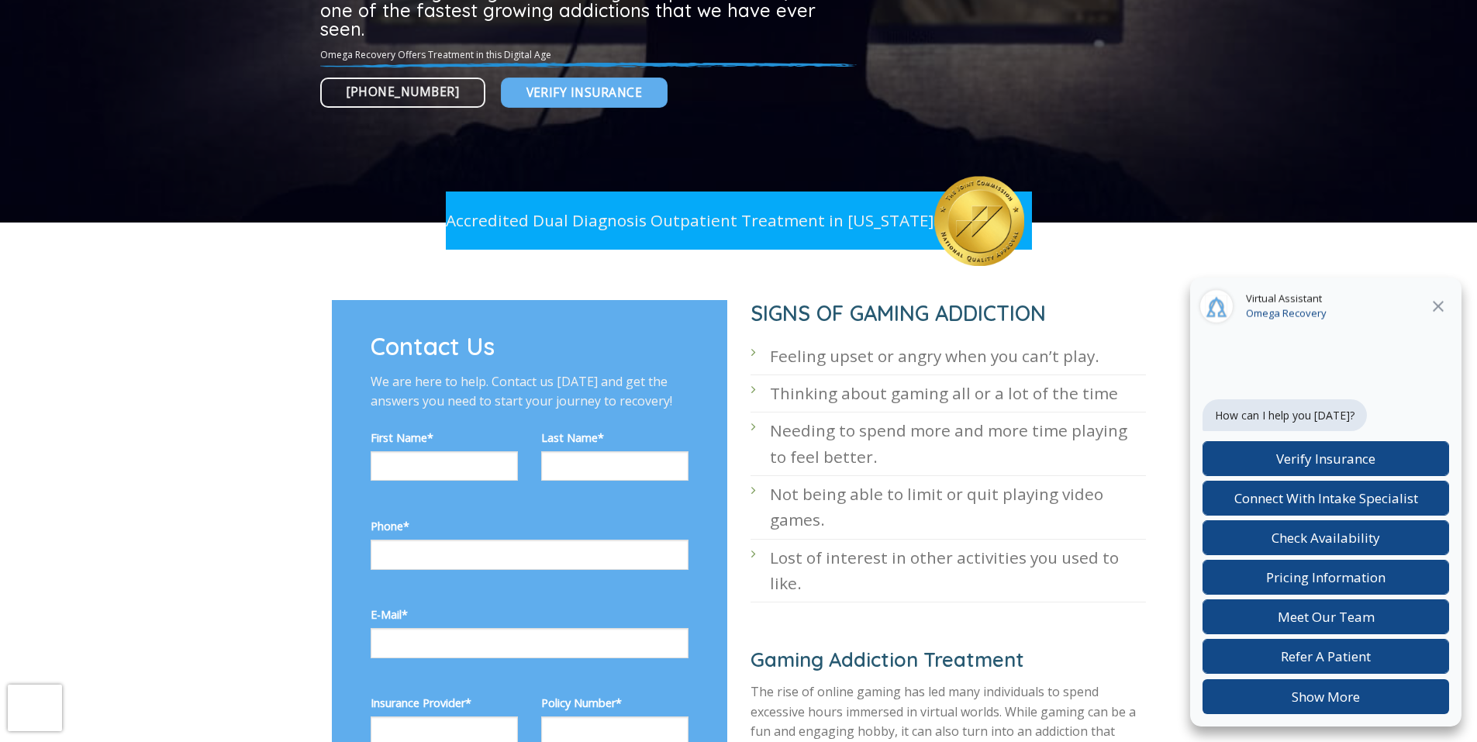
scroll to position [319, 0]
